Goal: Book appointment/travel/reservation

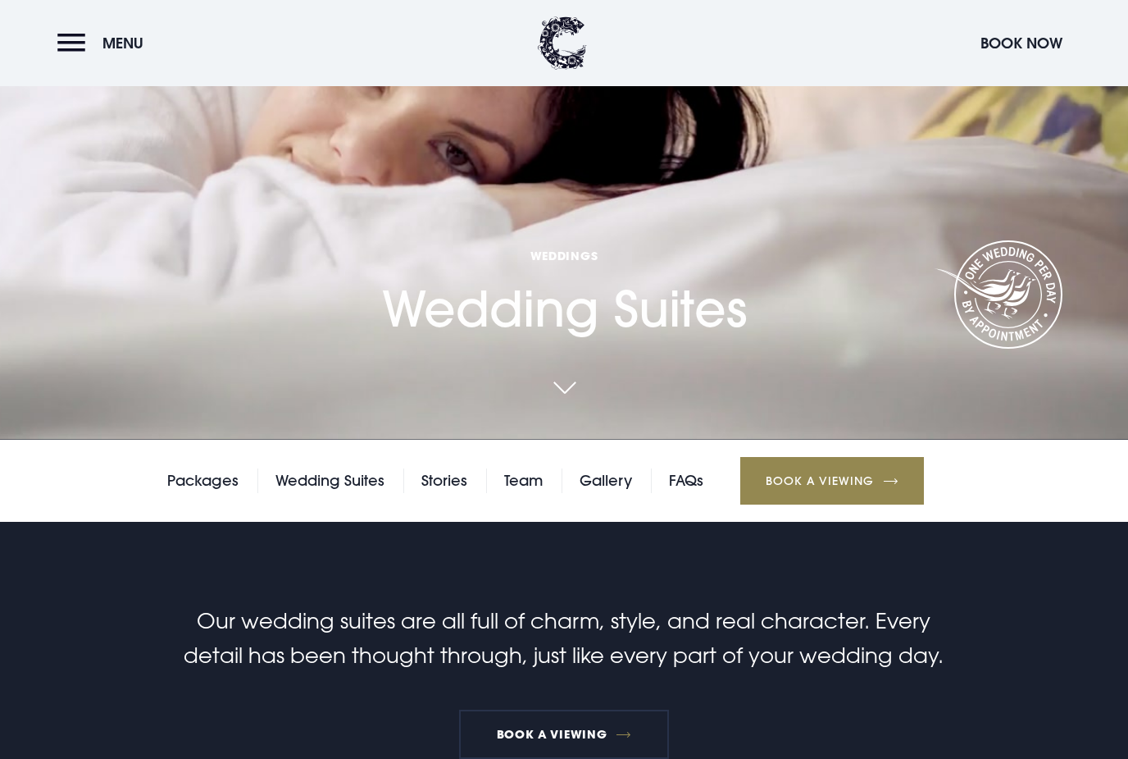
scroll to position [677, 0]
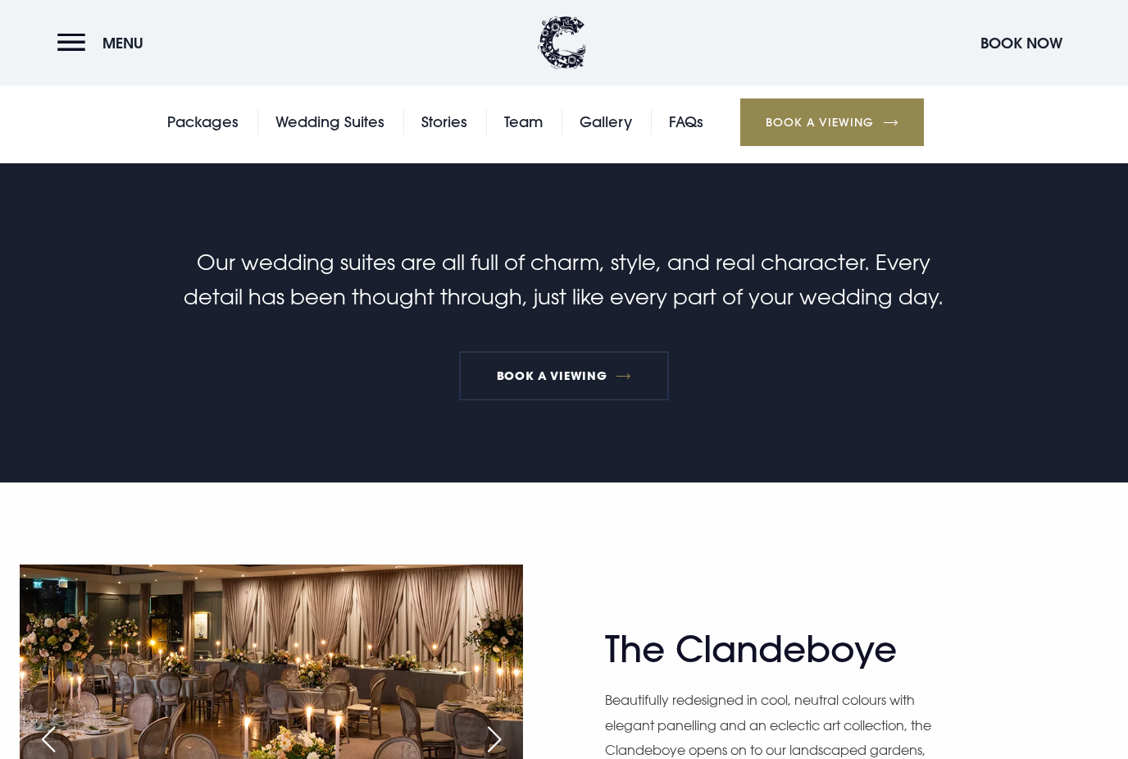
click at [530, 135] on link "Team" at bounding box center [523, 123] width 39 height 25
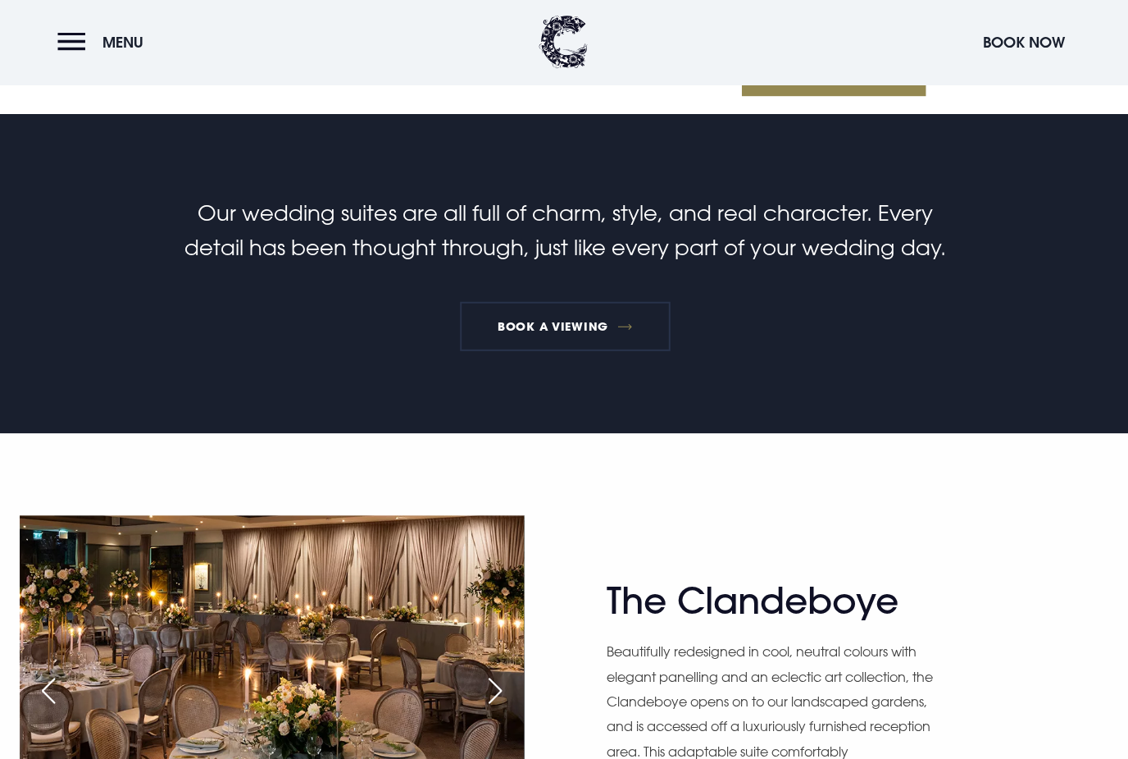
click at [815, 21] on header "Menu Book Now" at bounding box center [564, 43] width 1128 height 86
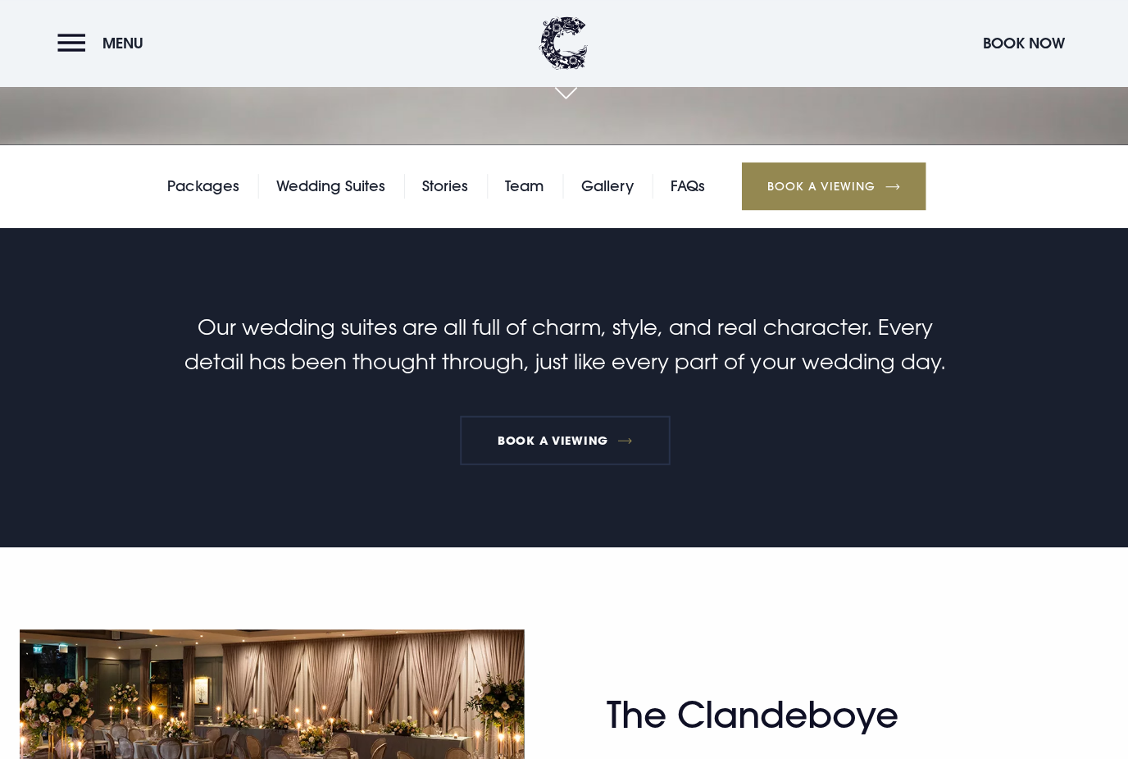
scroll to position [613, 0]
click at [93, 46] on button "Menu" at bounding box center [104, 42] width 94 height 35
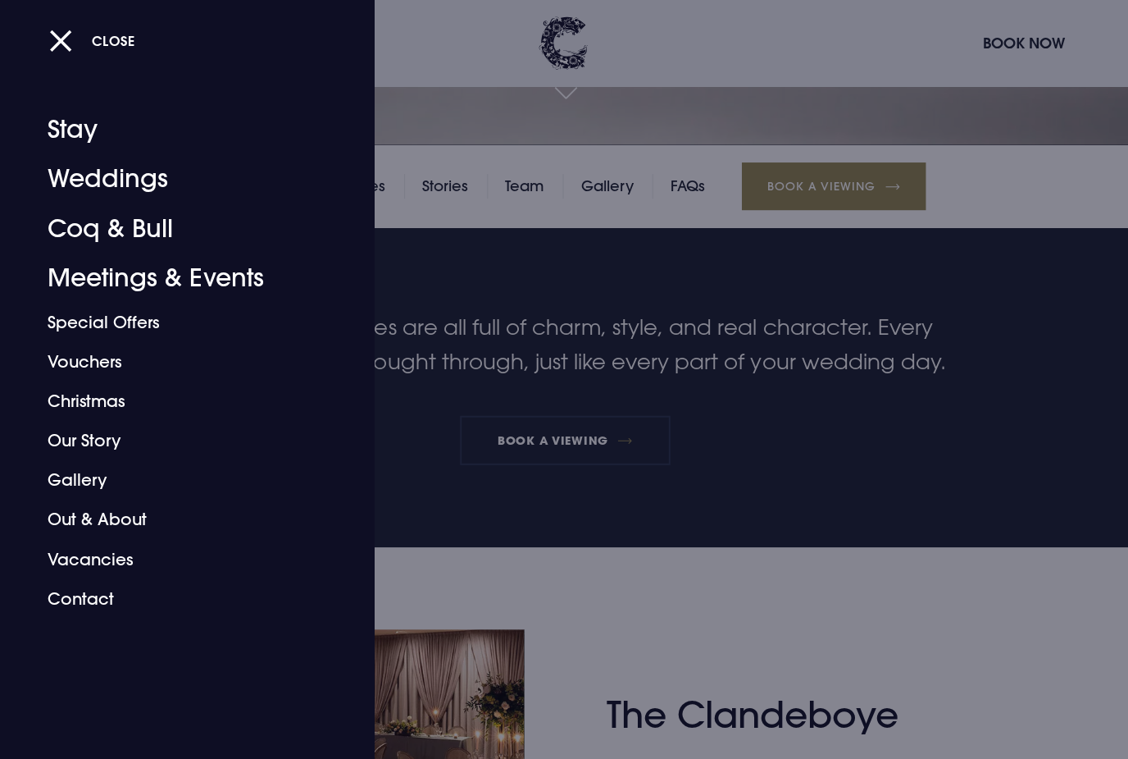
click at [989, 423] on div at bounding box center [564, 379] width 1128 height 759
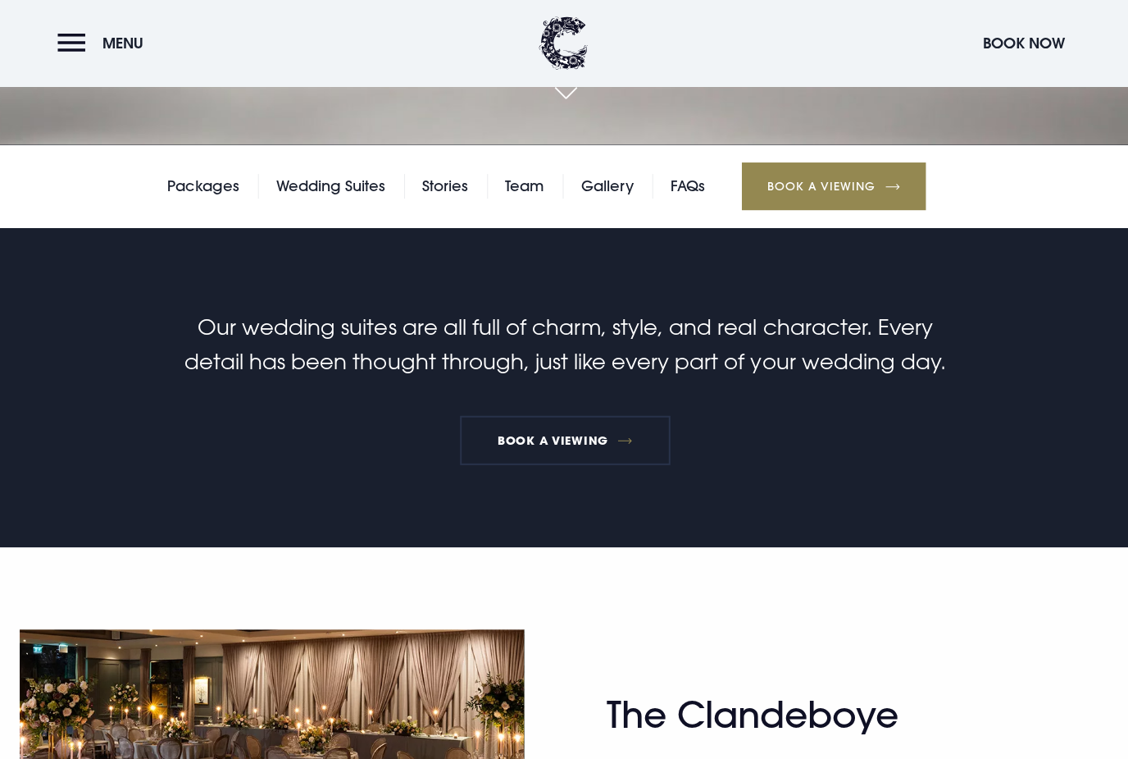
click at [611, 464] on link "Book a viewing" at bounding box center [564, 439] width 210 height 49
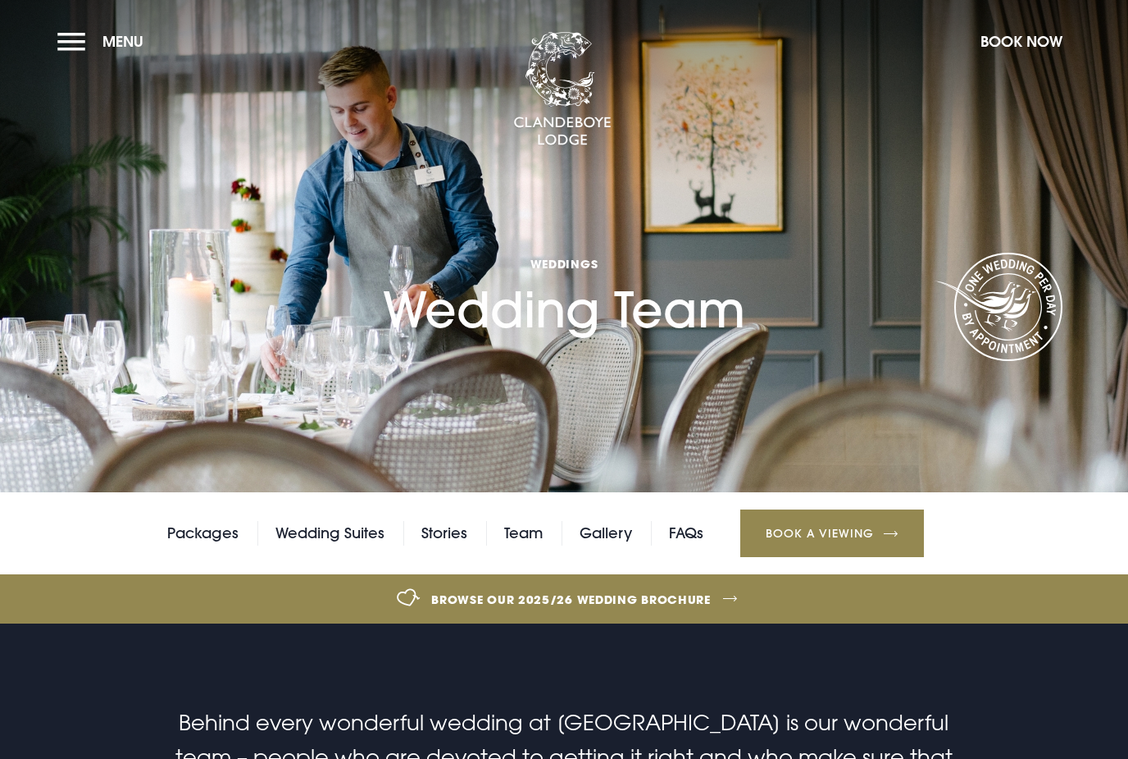
checkbox input "true"
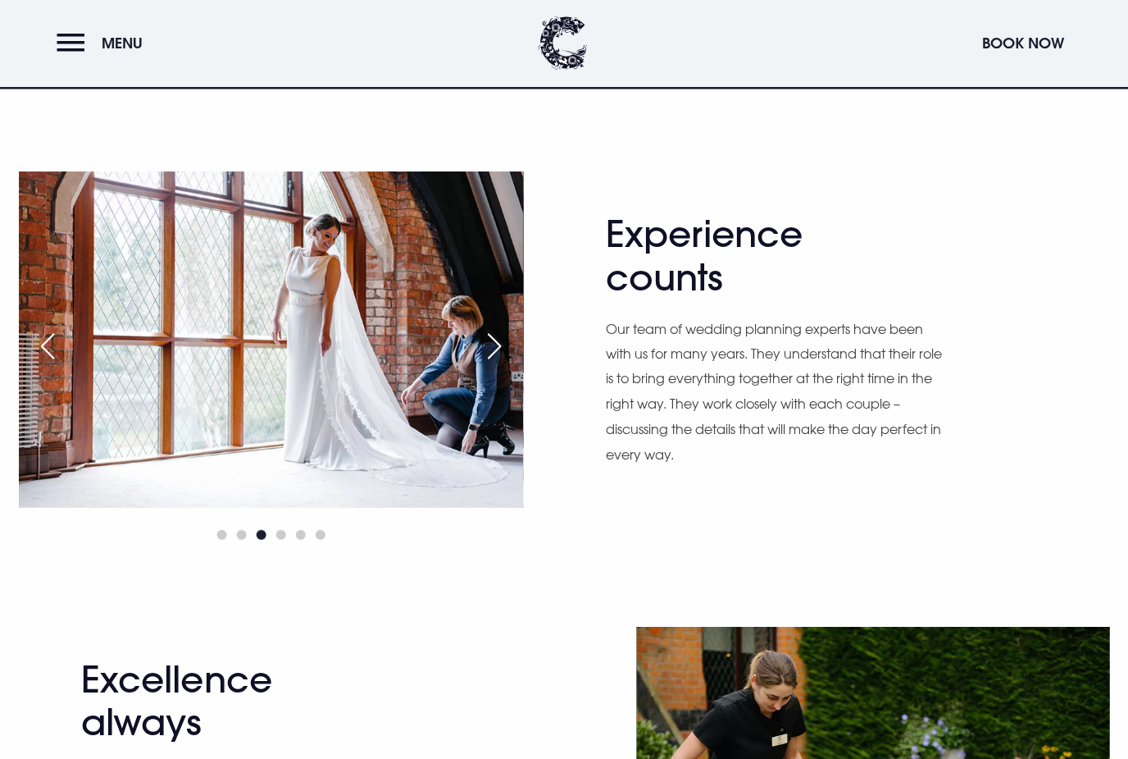
scroll to position [830, 0]
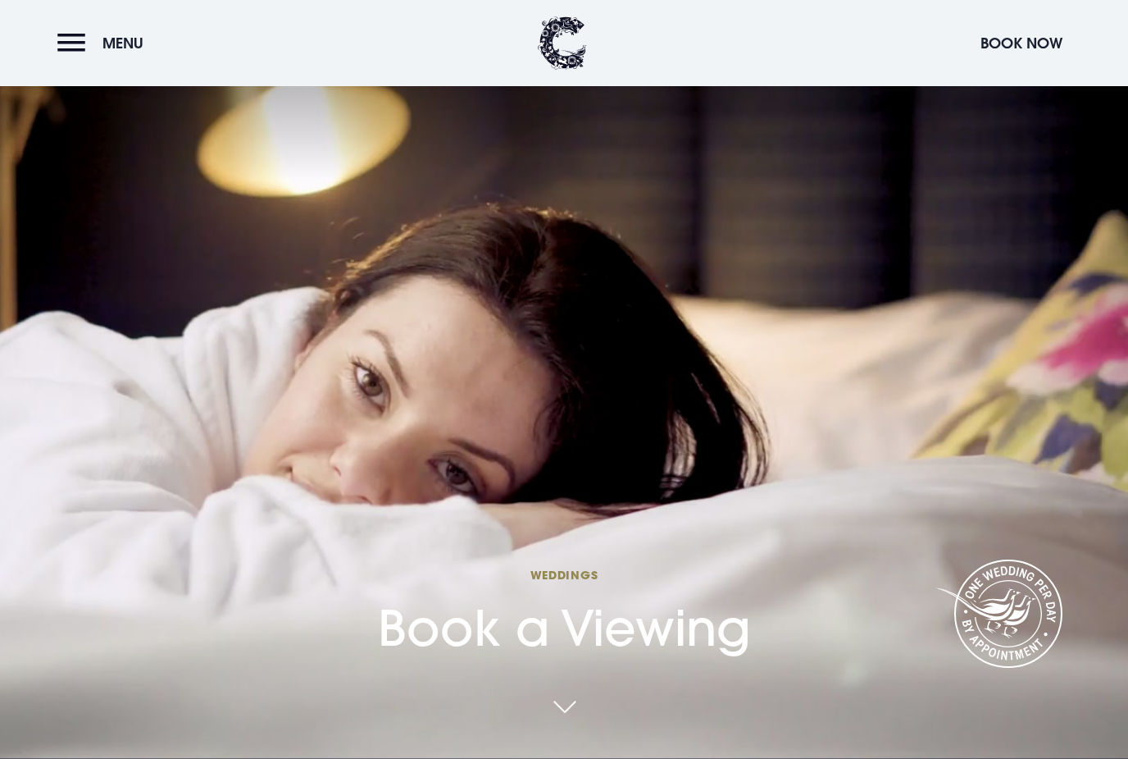
click at [78, 46] on button "Menu" at bounding box center [104, 42] width 94 height 35
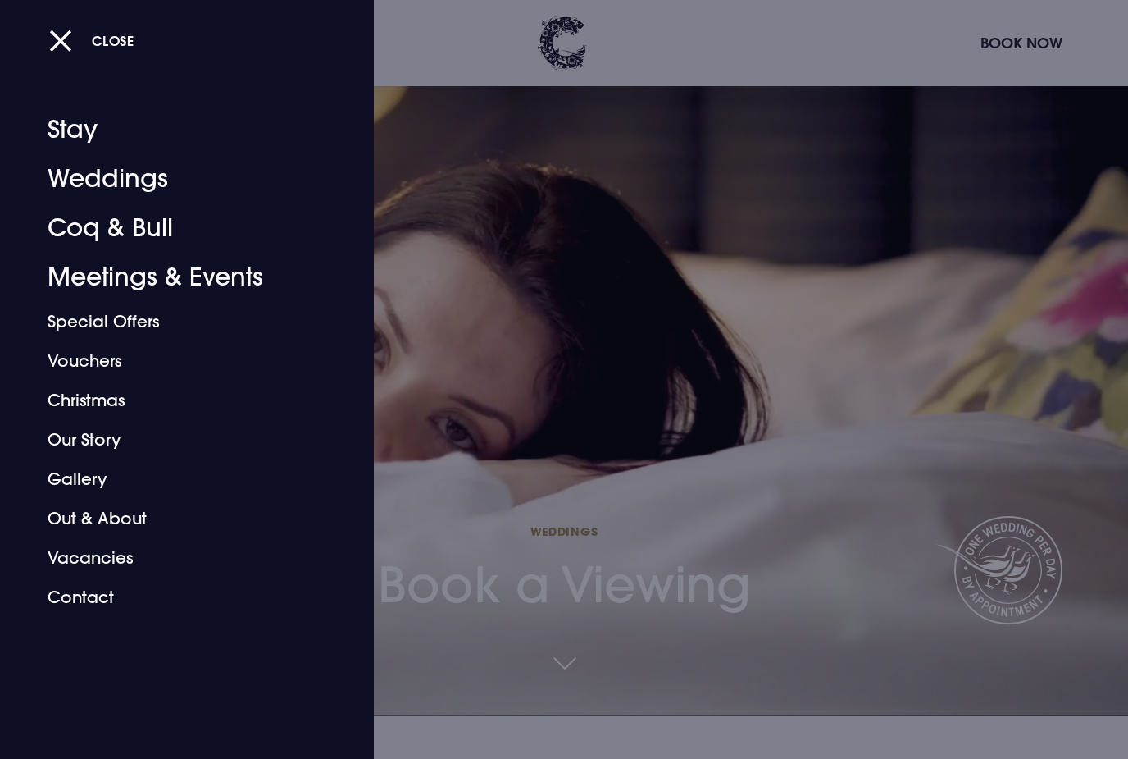
scroll to position [51, 0]
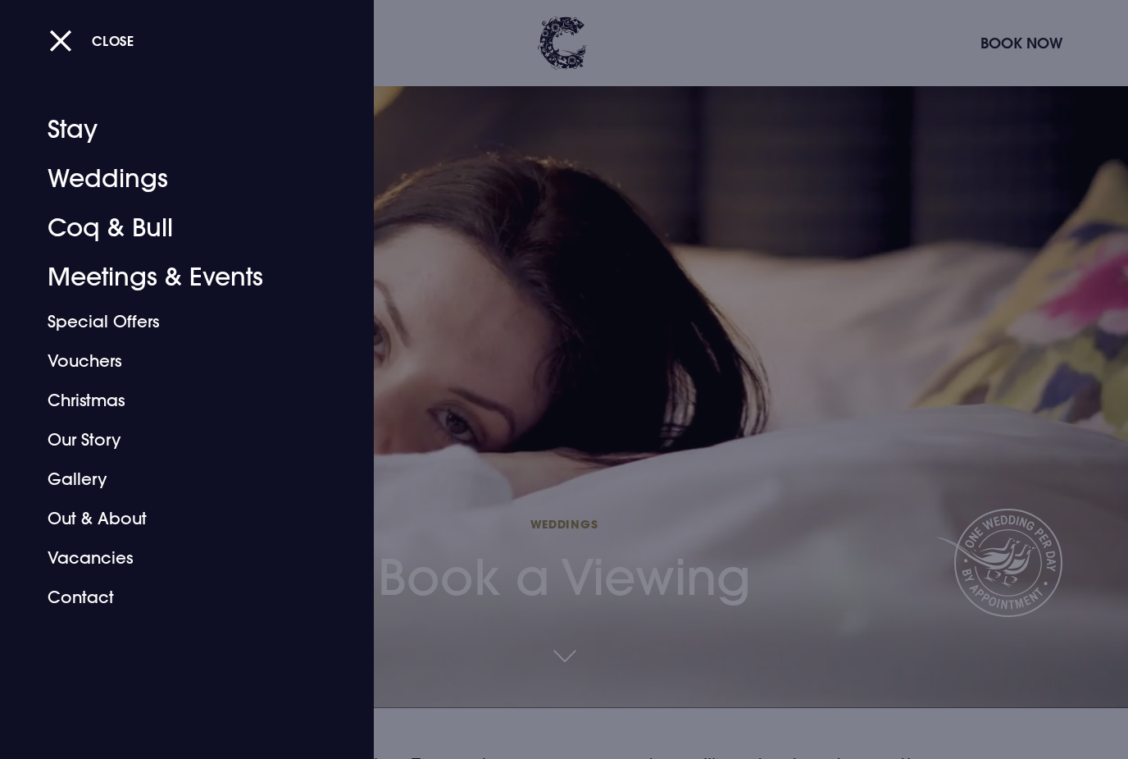
click at [57, 176] on link "Weddings" at bounding box center [177, 178] width 259 height 49
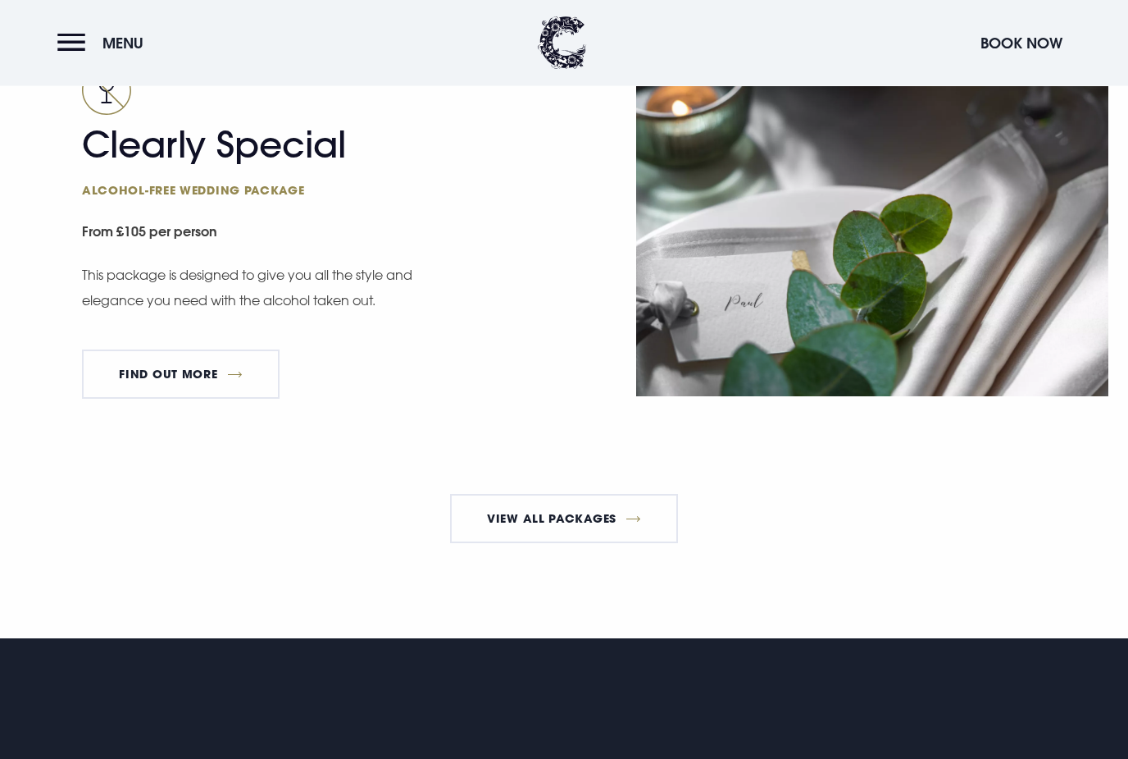
scroll to position [2814, 0]
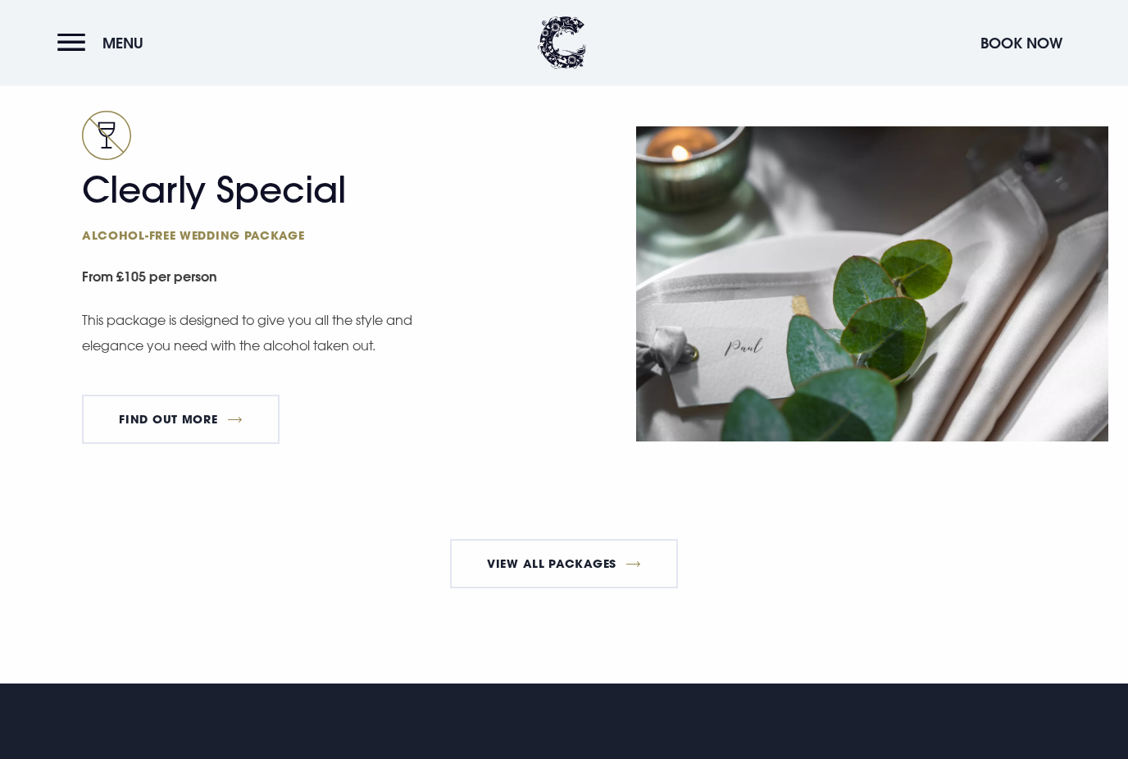
click at [631, 577] on link "View All Packages" at bounding box center [564, 564] width 229 height 49
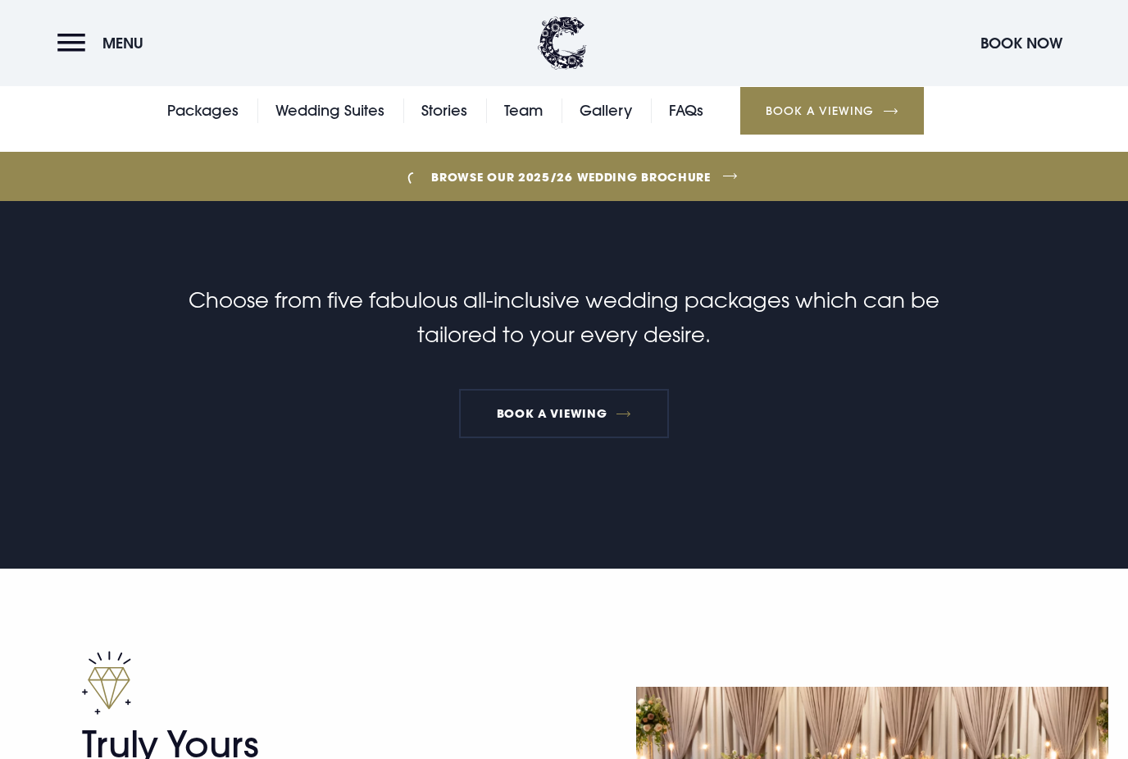
scroll to position [0, 0]
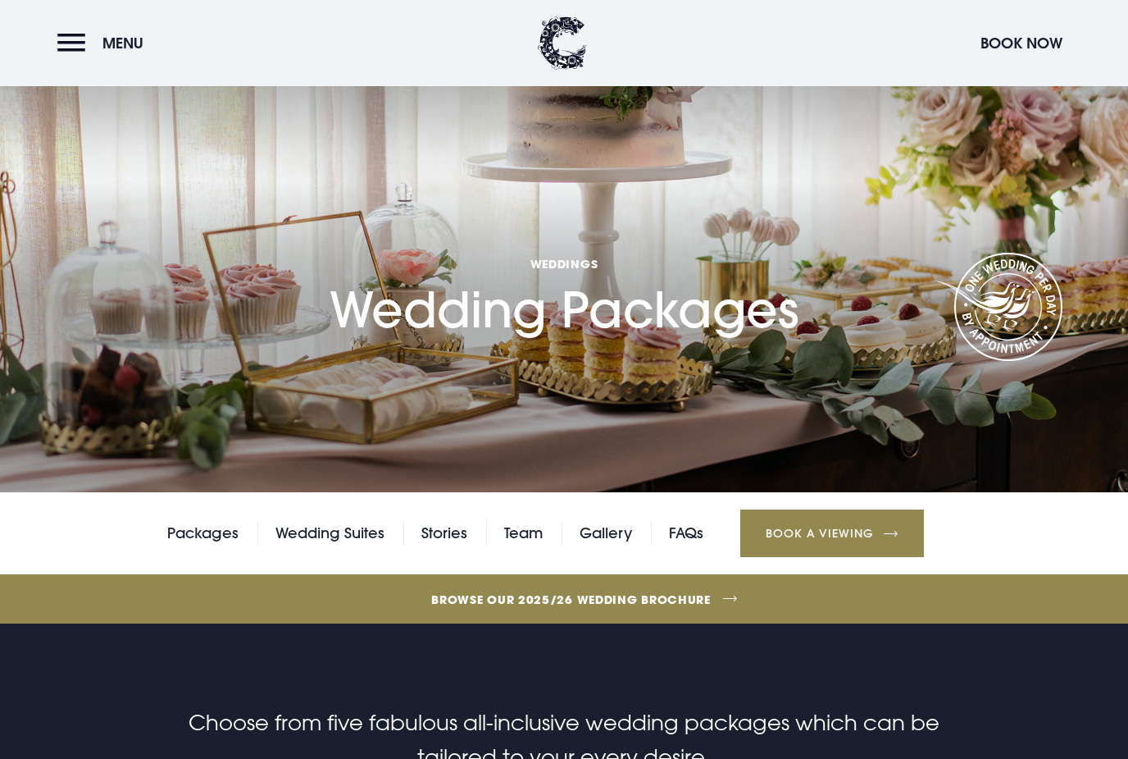
click at [563, 36] on img at bounding box center [562, 42] width 49 height 53
